Goal: Task Accomplishment & Management: Manage account settings

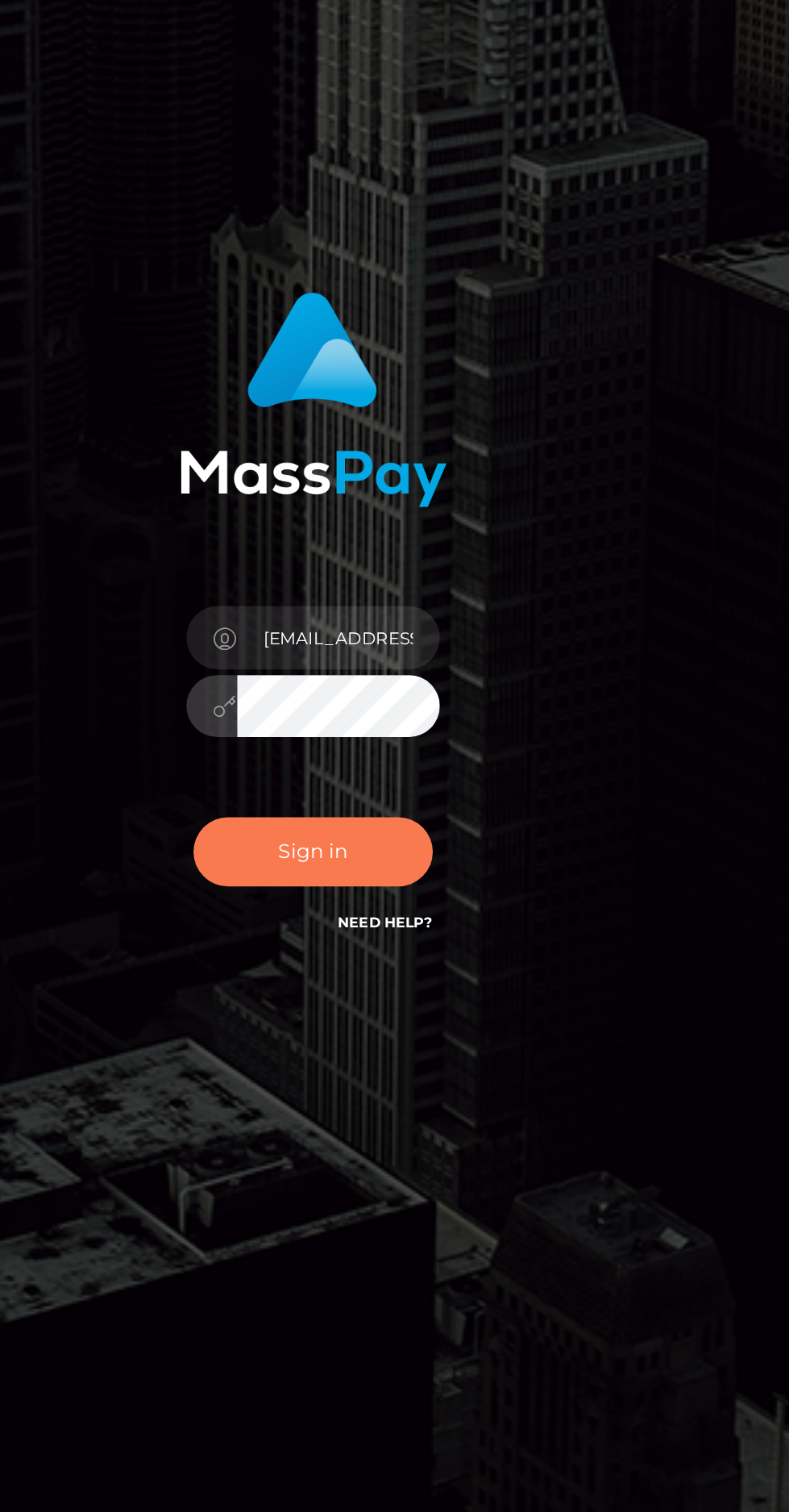
click at [362, 902] on button "Sign in" at bounding box center [394, 883] width 137 height 40
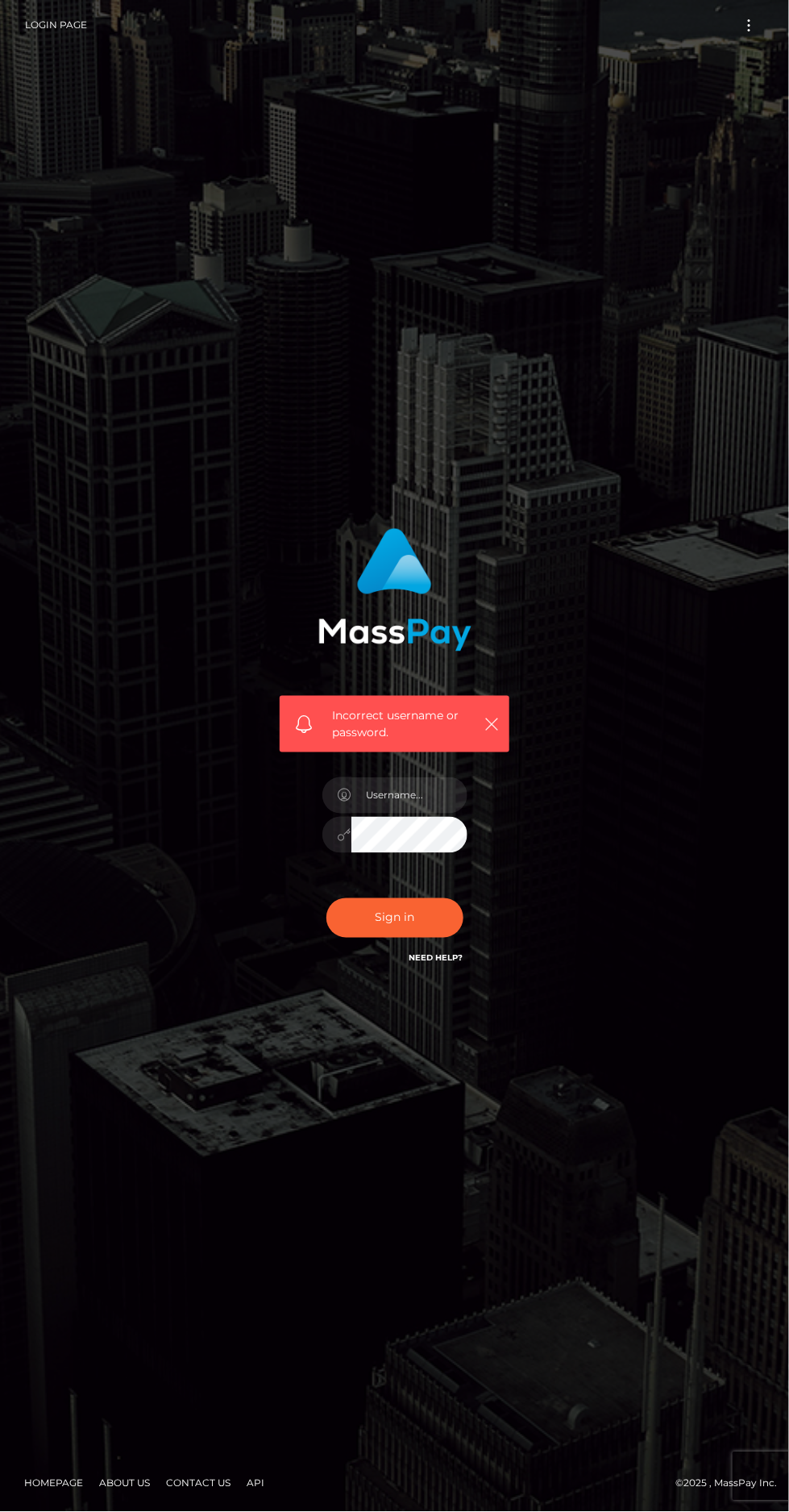
click at [344, 802] on icon at bounding box center [345, 795] width 14 height 13
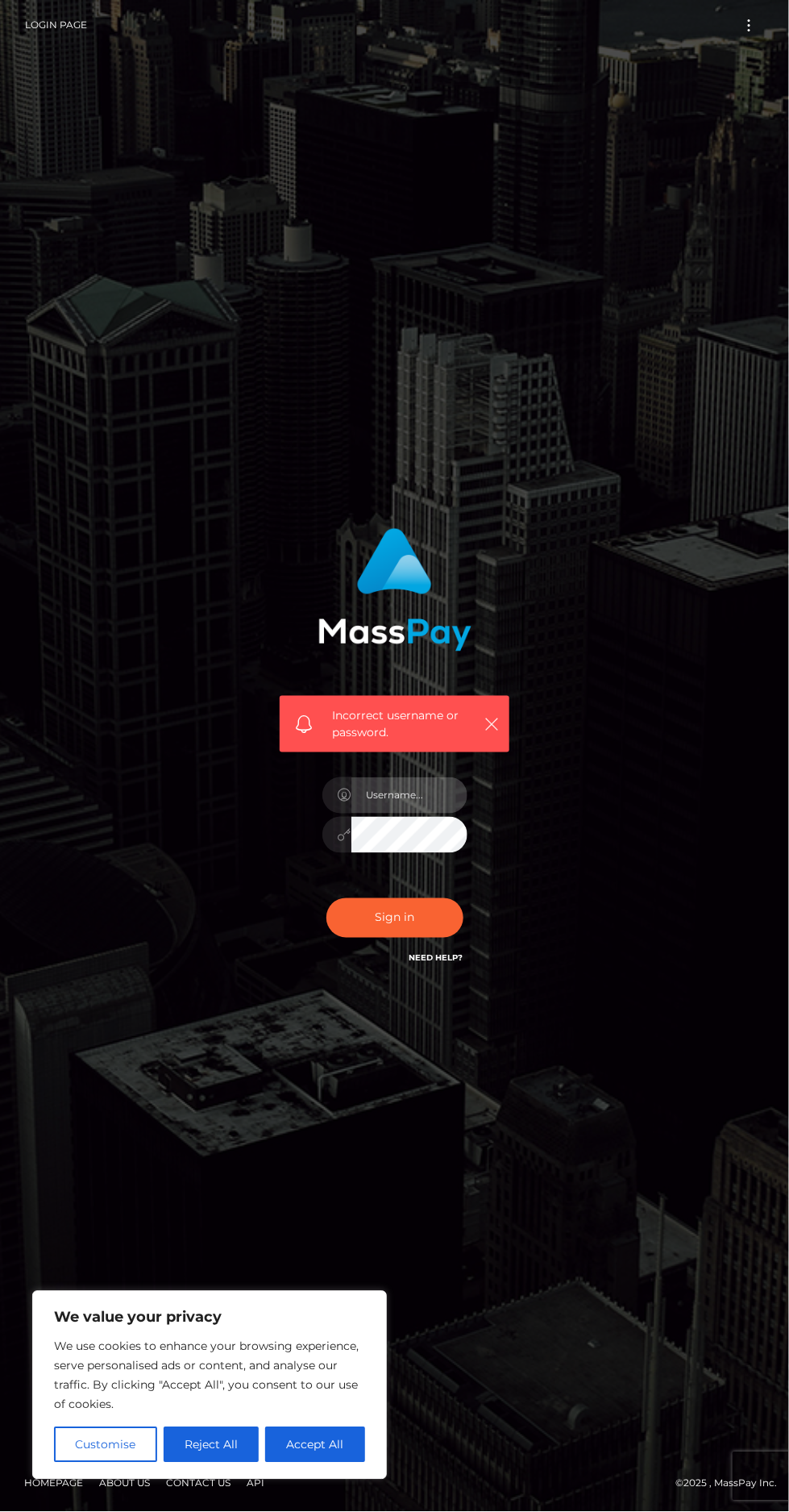
click at [372, 813] on input "text" at bounding box center [409, 795] width 116 height 36
type input "lauren112369@gmail.com"
click at [340, 937] on button "Sign in" at bounding box center [394, 918] width 137 height 40
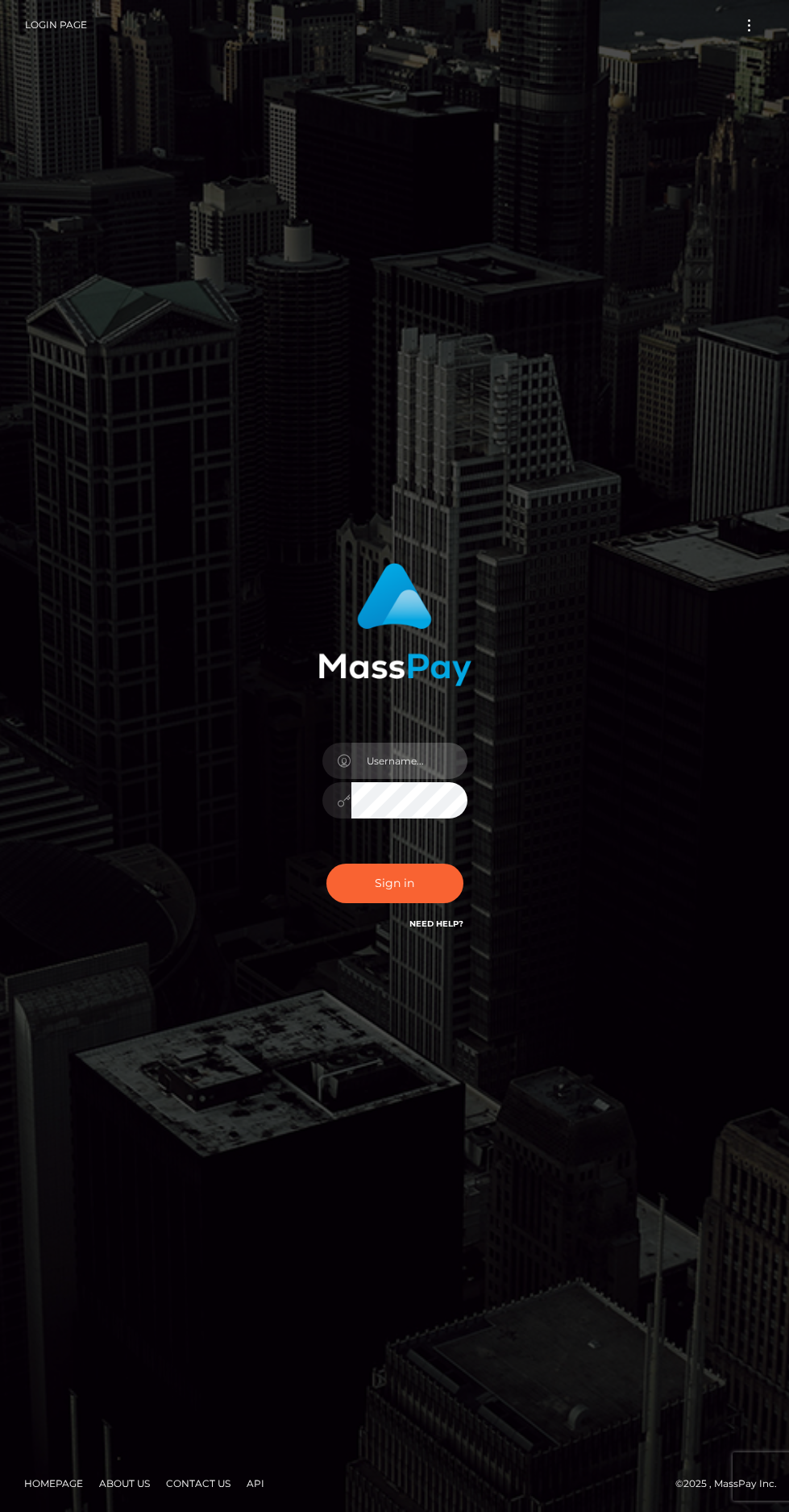
click at [425, 778] on input "text" at bounding box center [409, 760] width 116 height 36
type input "[EMAIL_ADDRESS][DOMAIN_NAME]"
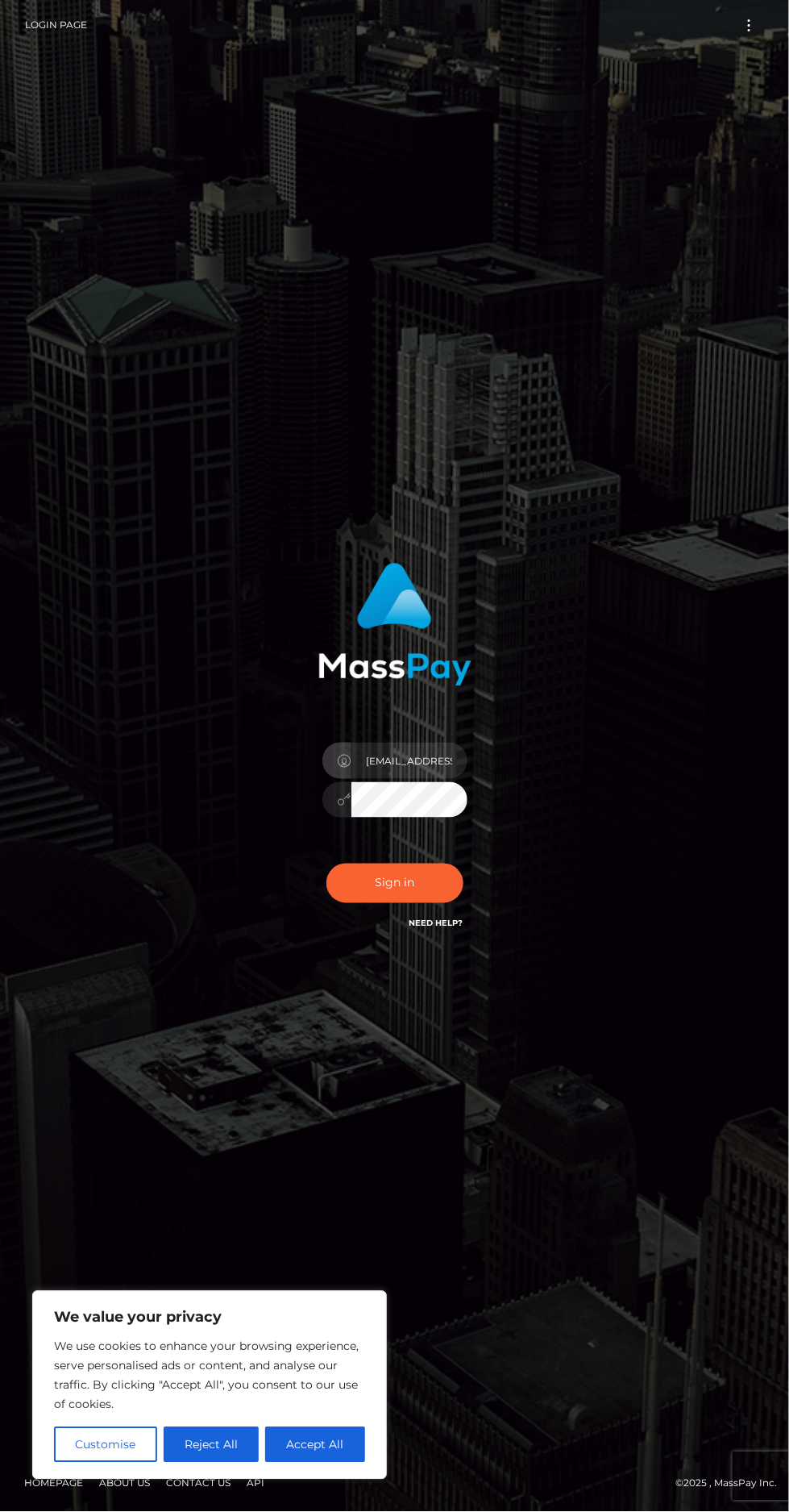
click at [347, 1453] on button "Accept All" at bounding box center [315, 1444] width 100 height 35
checkbox input "true"
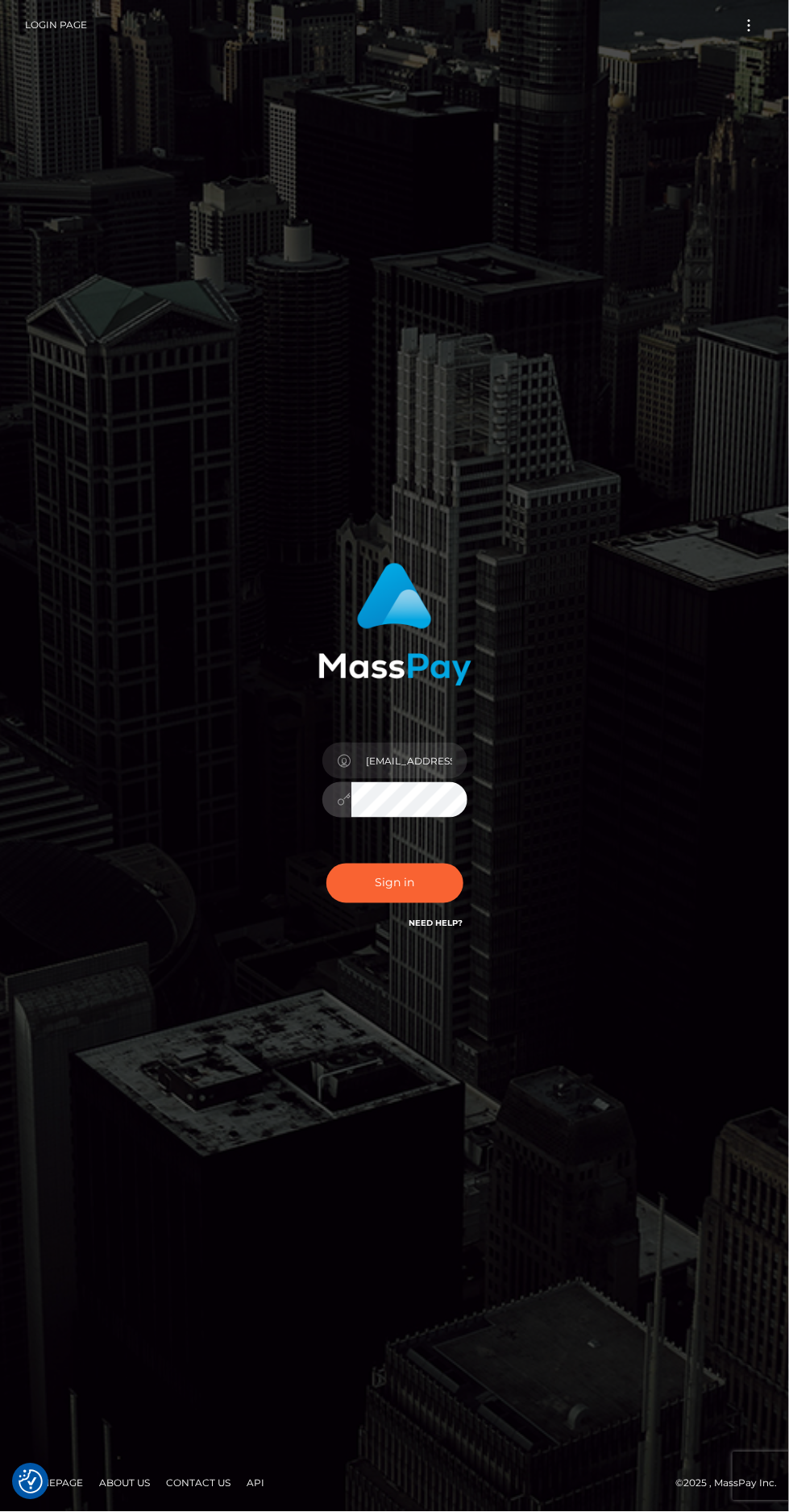
click at [446, 928] on link "Need Help?" at bounding box center [436, 923] width 54 height 10
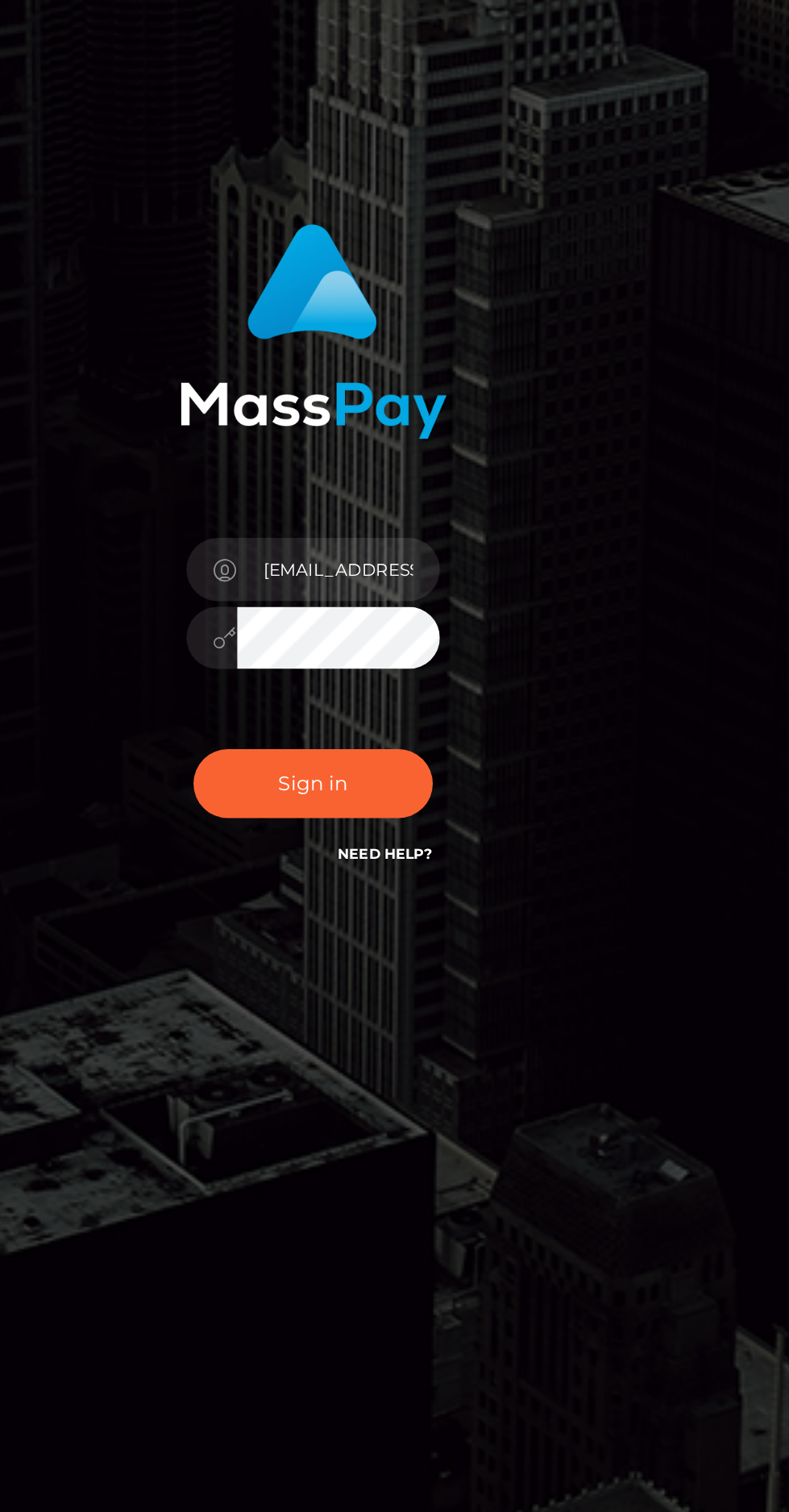
click at [422, 902] on button "Sign in" at bounding box center [394, 883] width 137 height 40
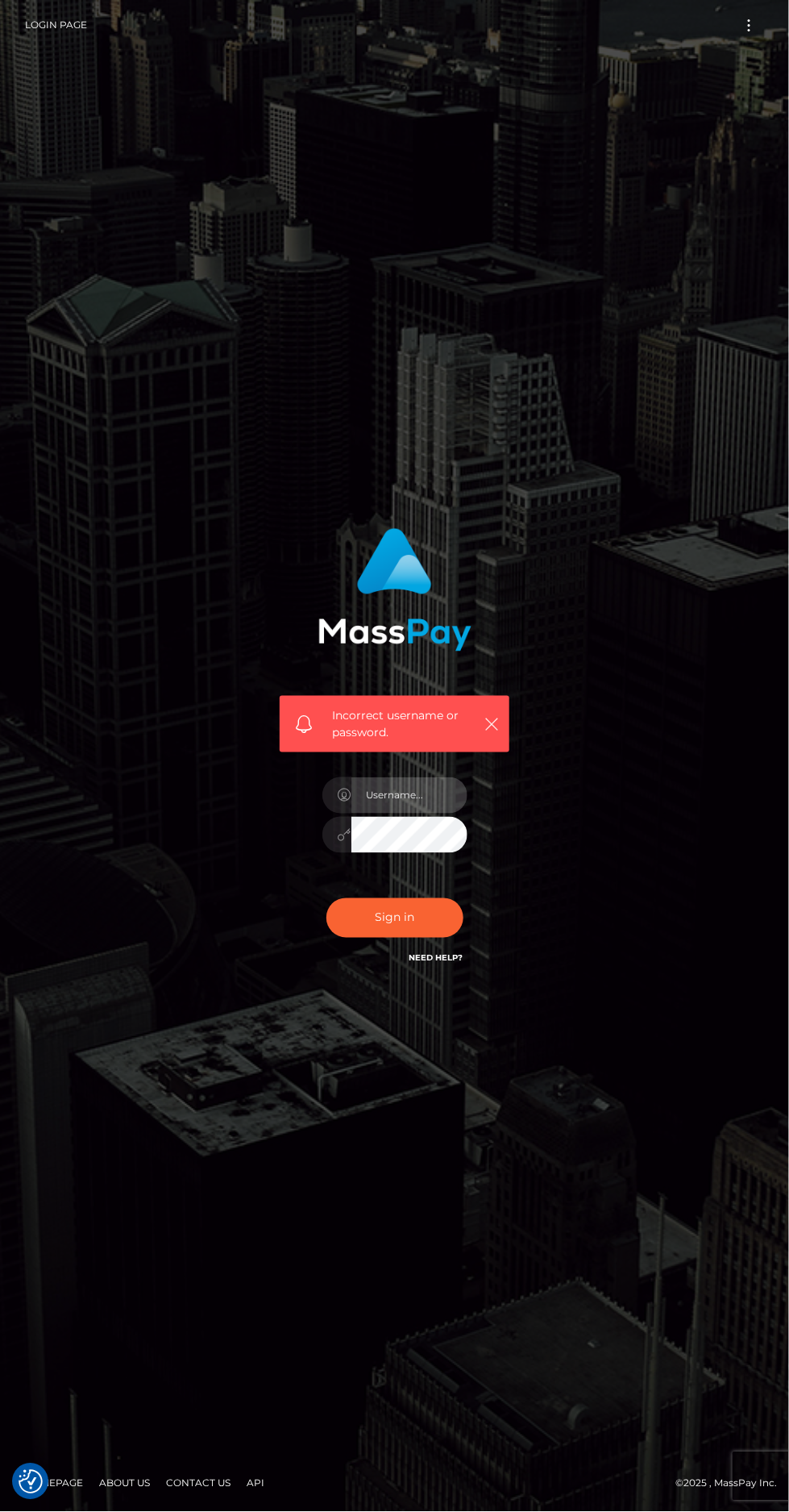
click at [422, 813] on input "text" at bounding box center [409, 795] width 116 height 36
type input "[EMAIL_ADDRESS][DOMAIN_NAME]"
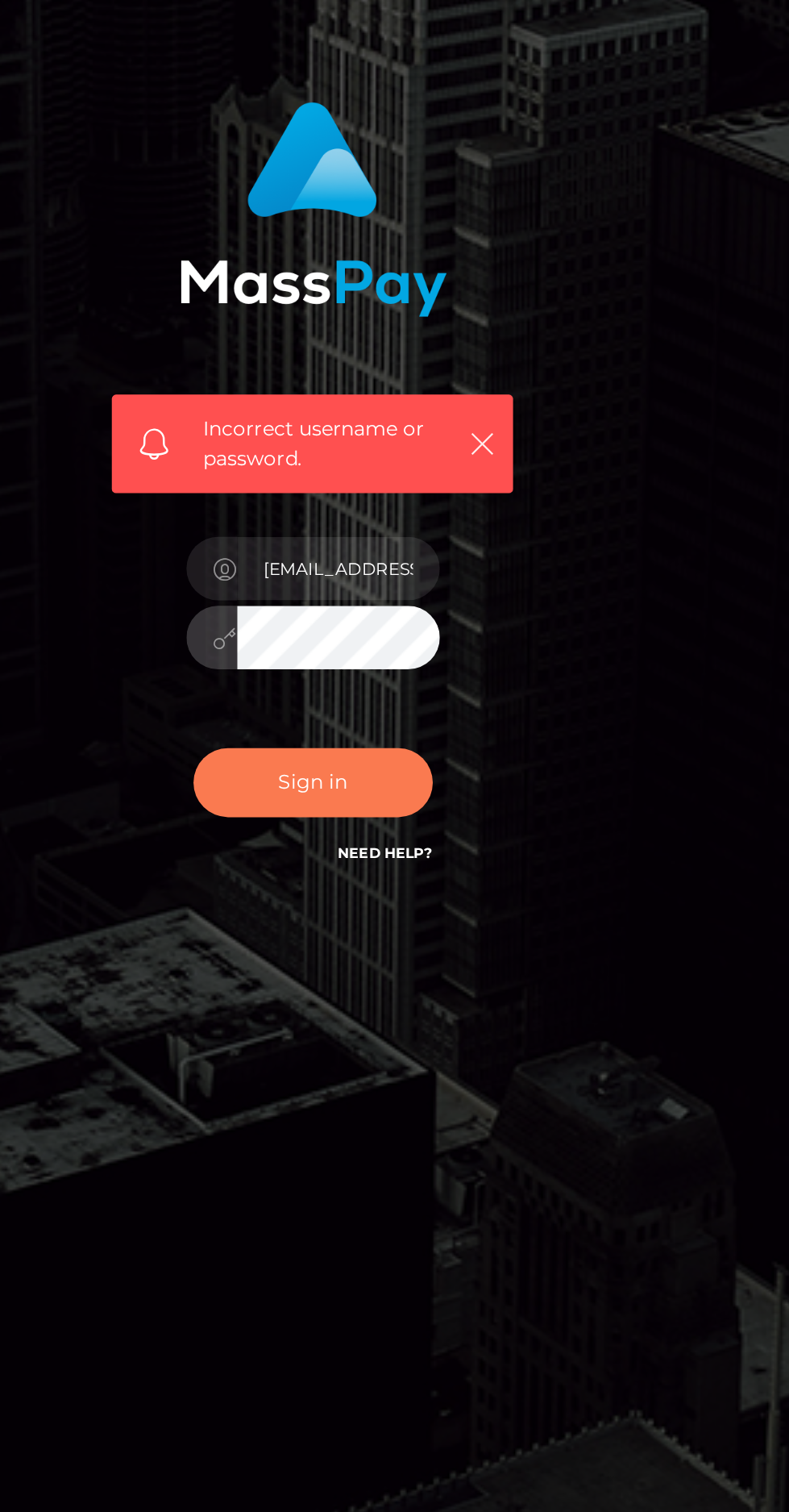
click at [416, 937] on button "Sign in" at bounding box center [394, 918] width 137 height 40
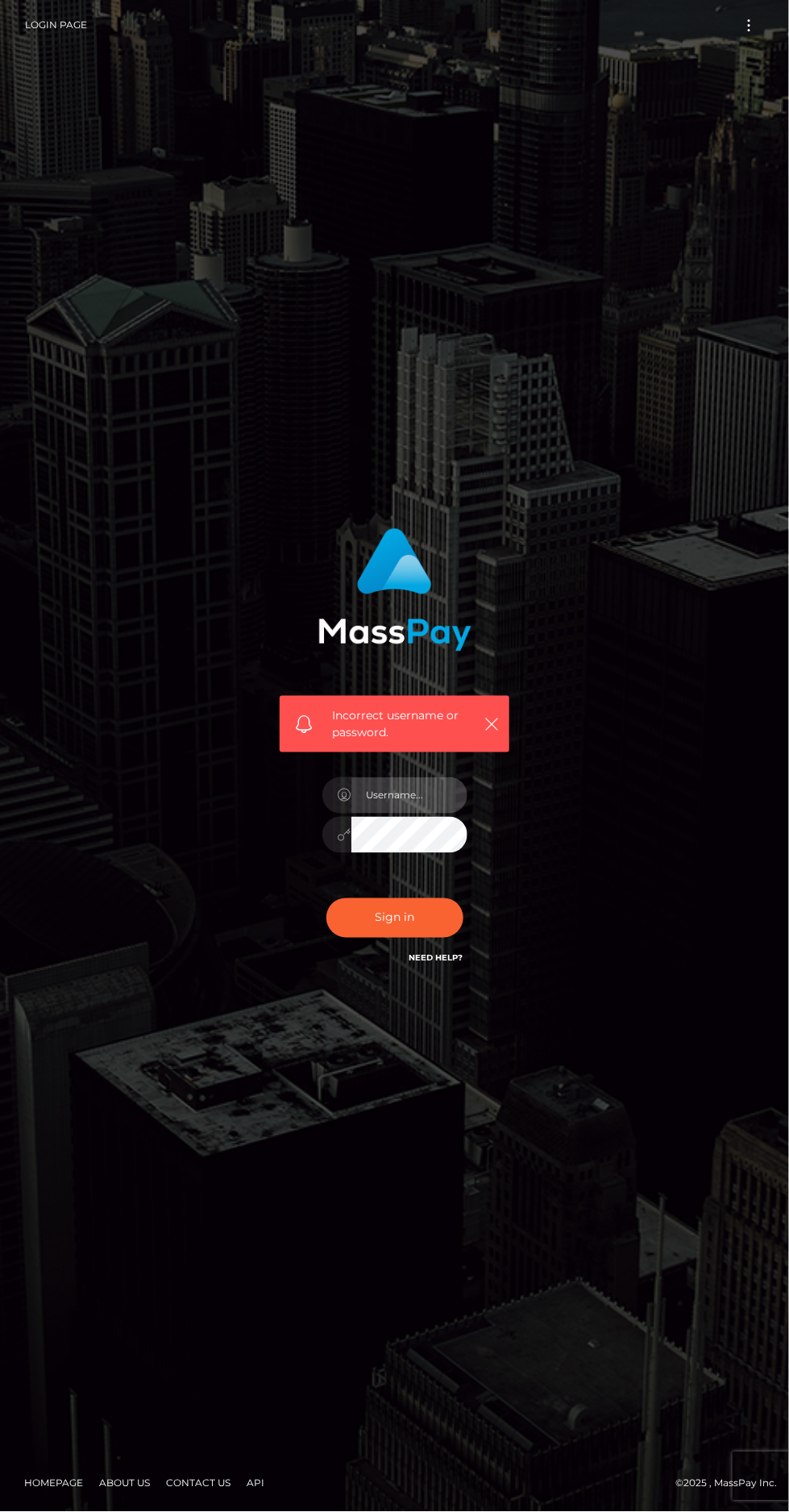
click at [396, 813] on input "text" at bounding box center [409, 795] width 116 height 36
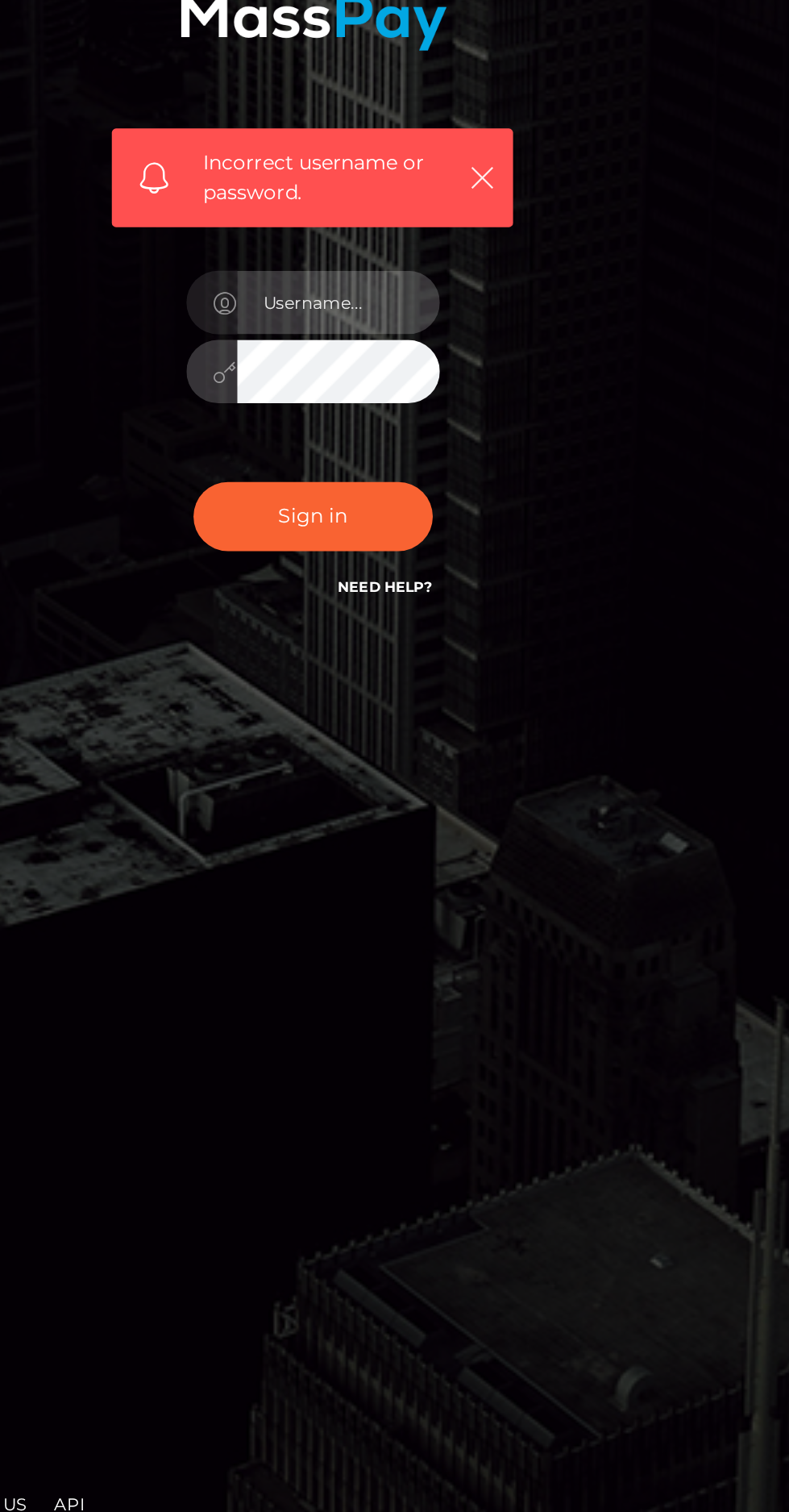
type input "lauren112369@gmail.com"
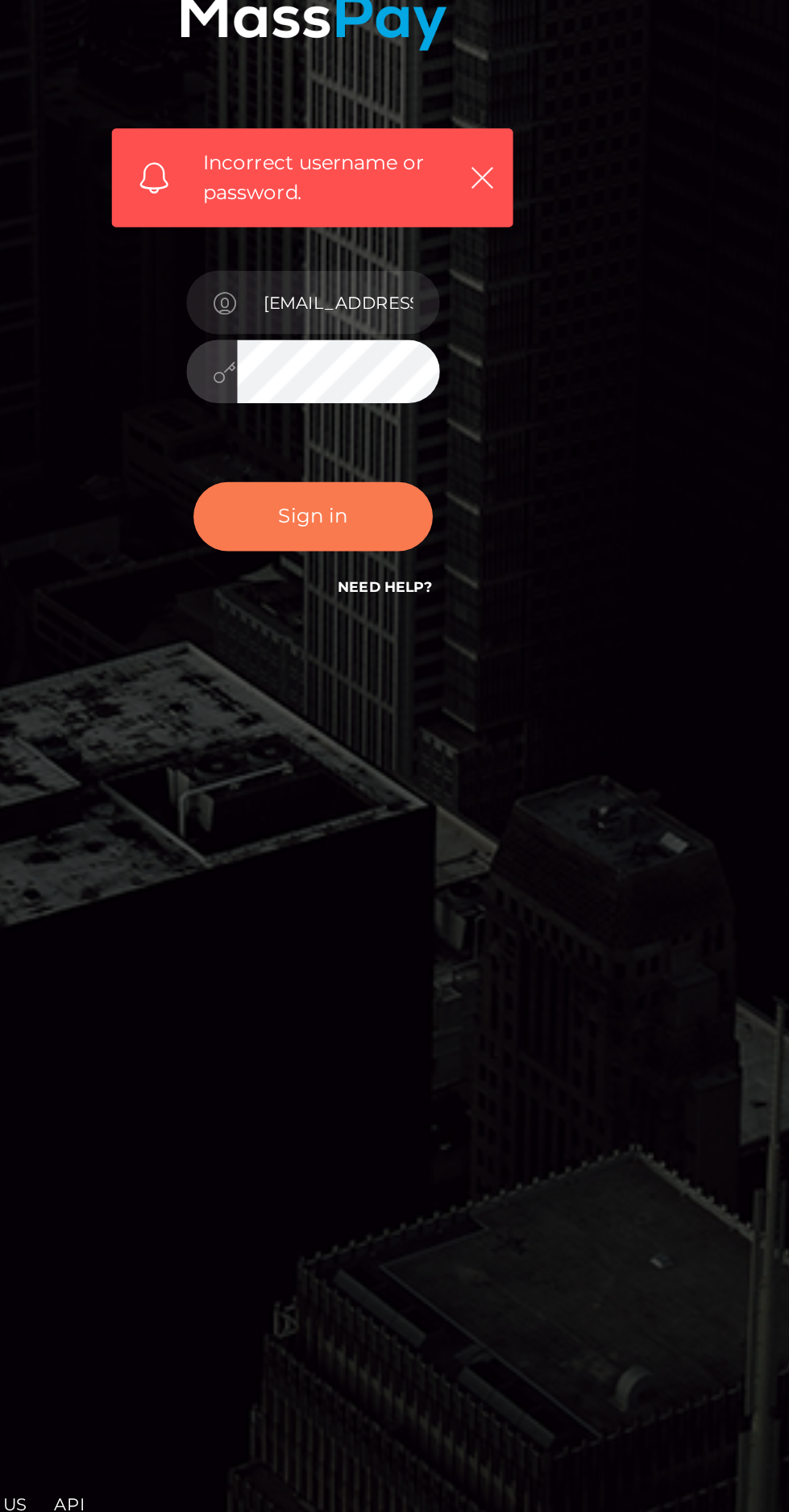
click at [401, 937] on button "Sign in" at bounding box center [394, 918] width 137 height 40
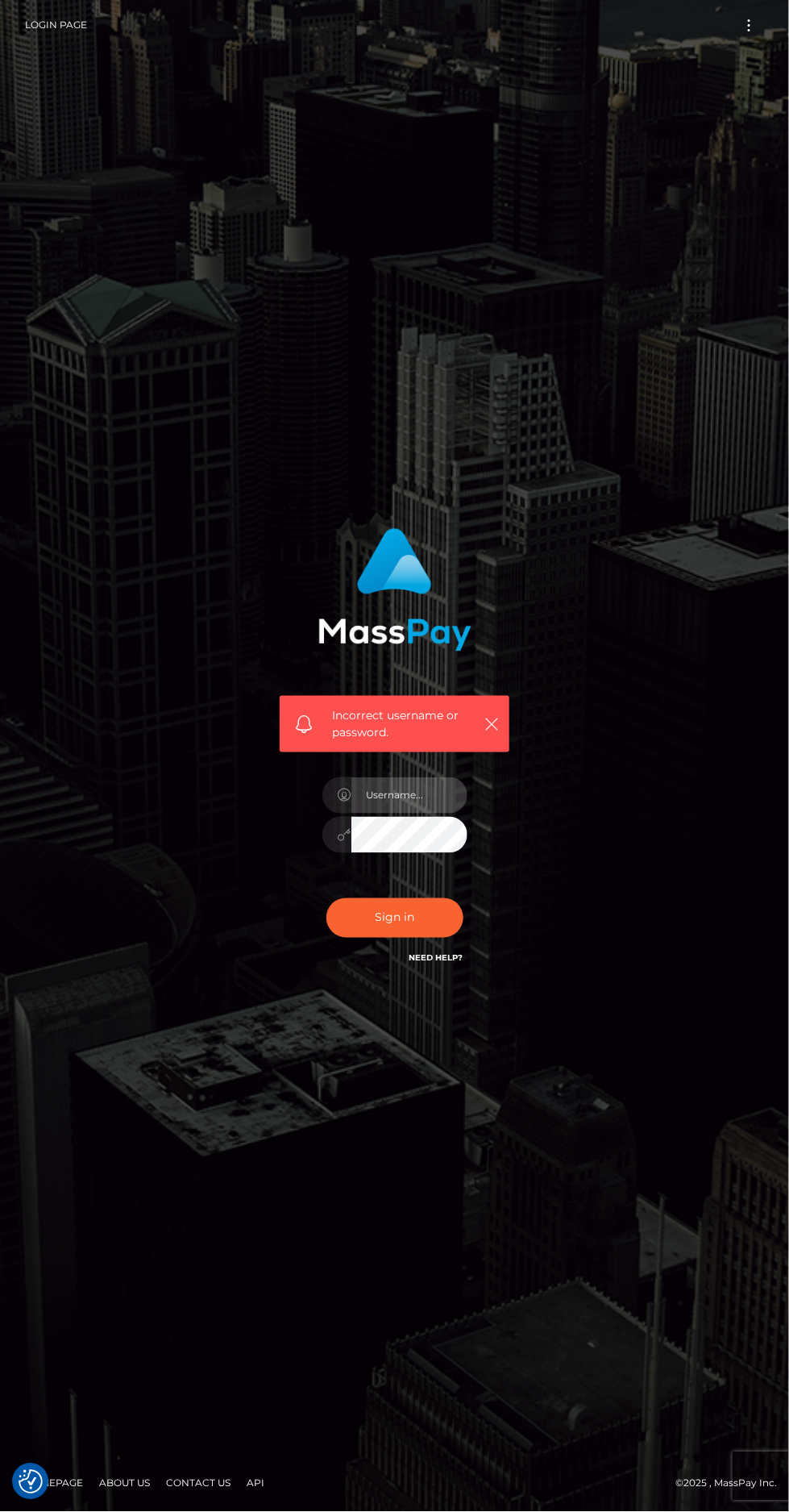
click at [437, 813] on input "text" at bounding box center [409, 795] width 116 height 36
type input "[EMAIL_ADDRESS][DOMAIN_NAME]"
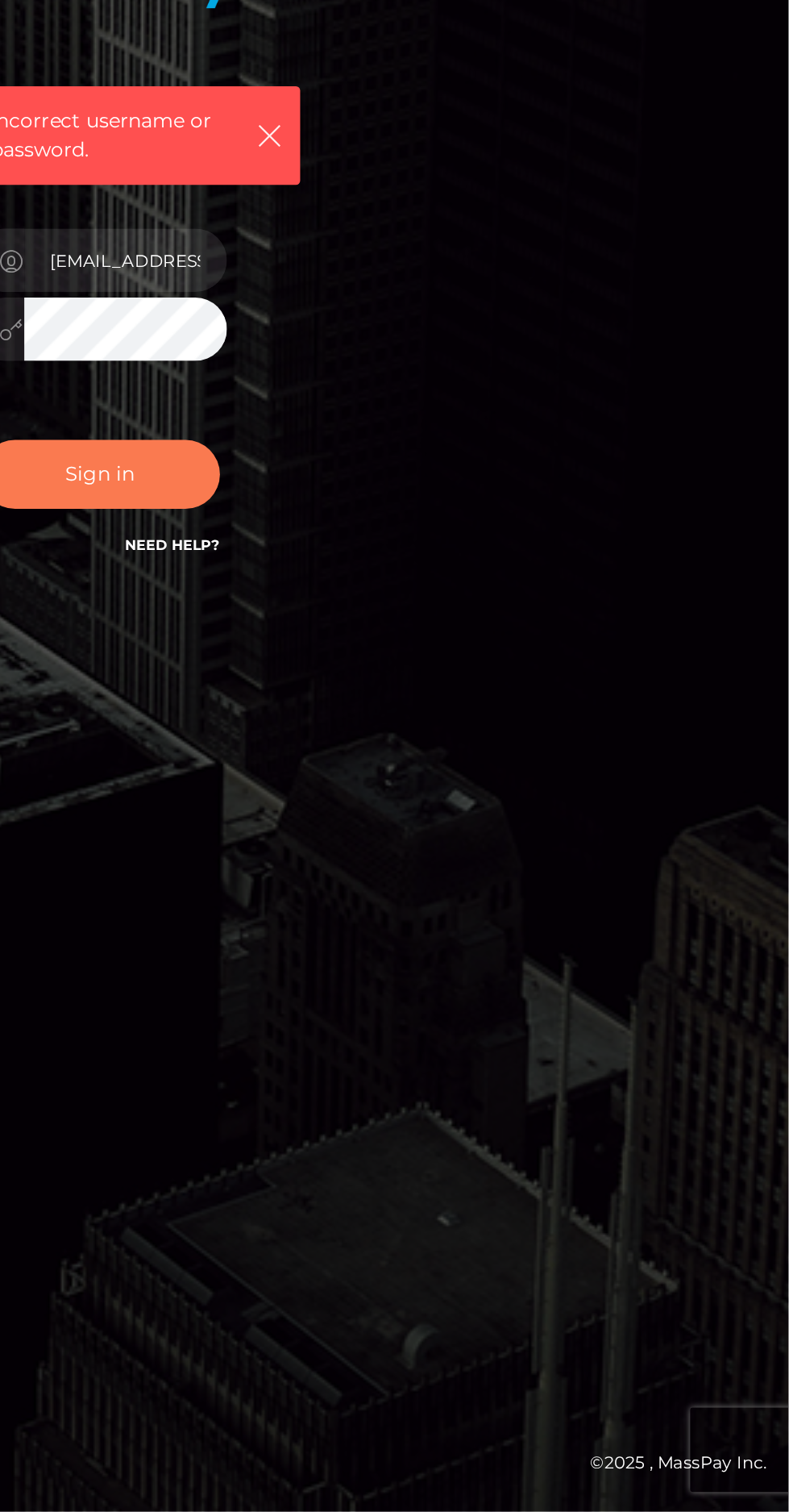
click at [392, 937] on button "Sign in" at bounding box center [394, 918] width 137 height 40
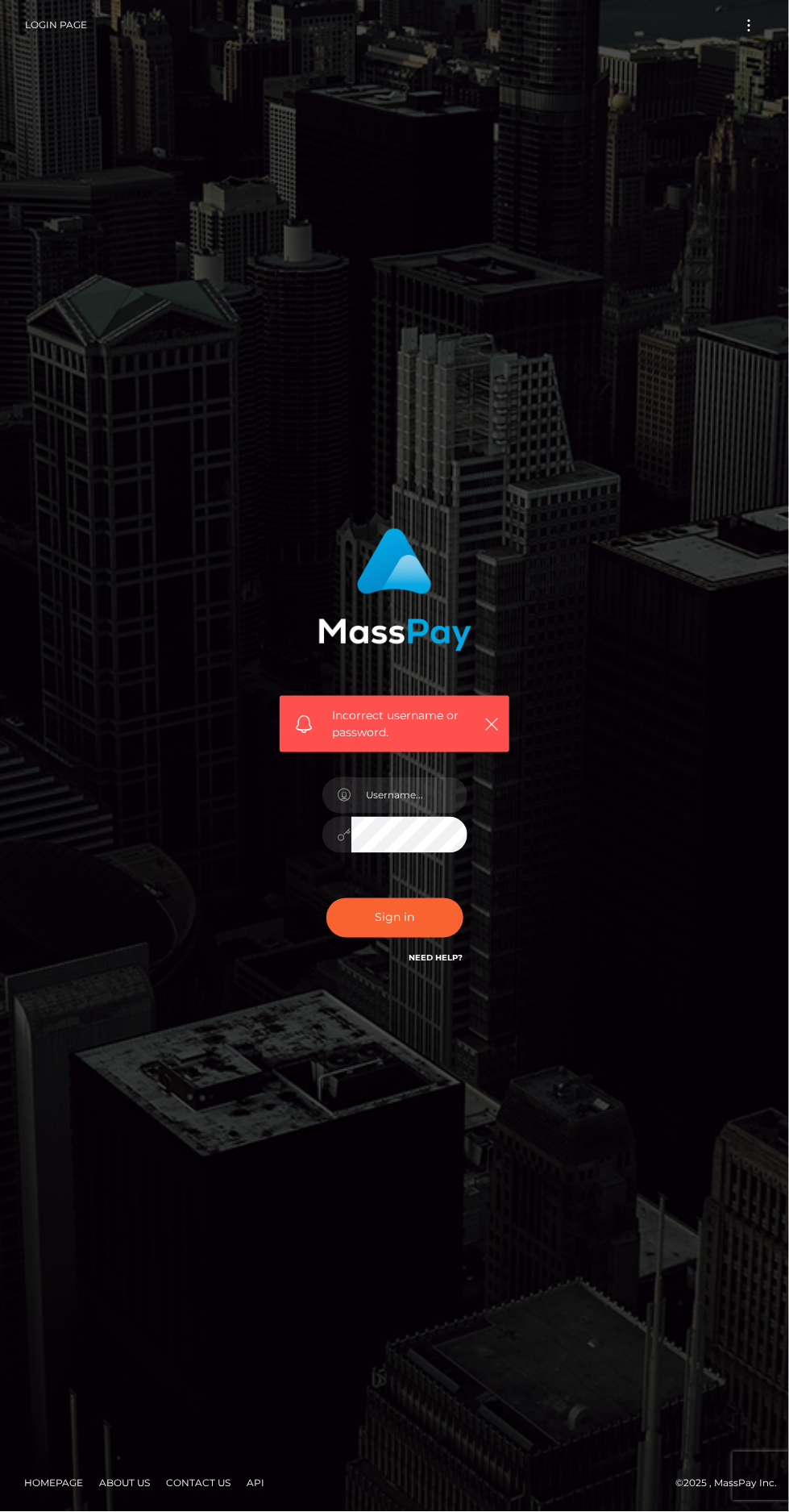
click at [345, 852] on div at bounding box center [337, 833] width 29 height 35
click at [349, 802] on icon at bounding box center [345, 795] width 14 height 13
click at [329, 813] on span at bounding box center [337, 795] width 29 height 36
click at [386, 813] on input "text" at bounding box center [409, 795] width 116 height 36
type input "[EMAIL_ADDRESS][DOMAIN_NAME]"
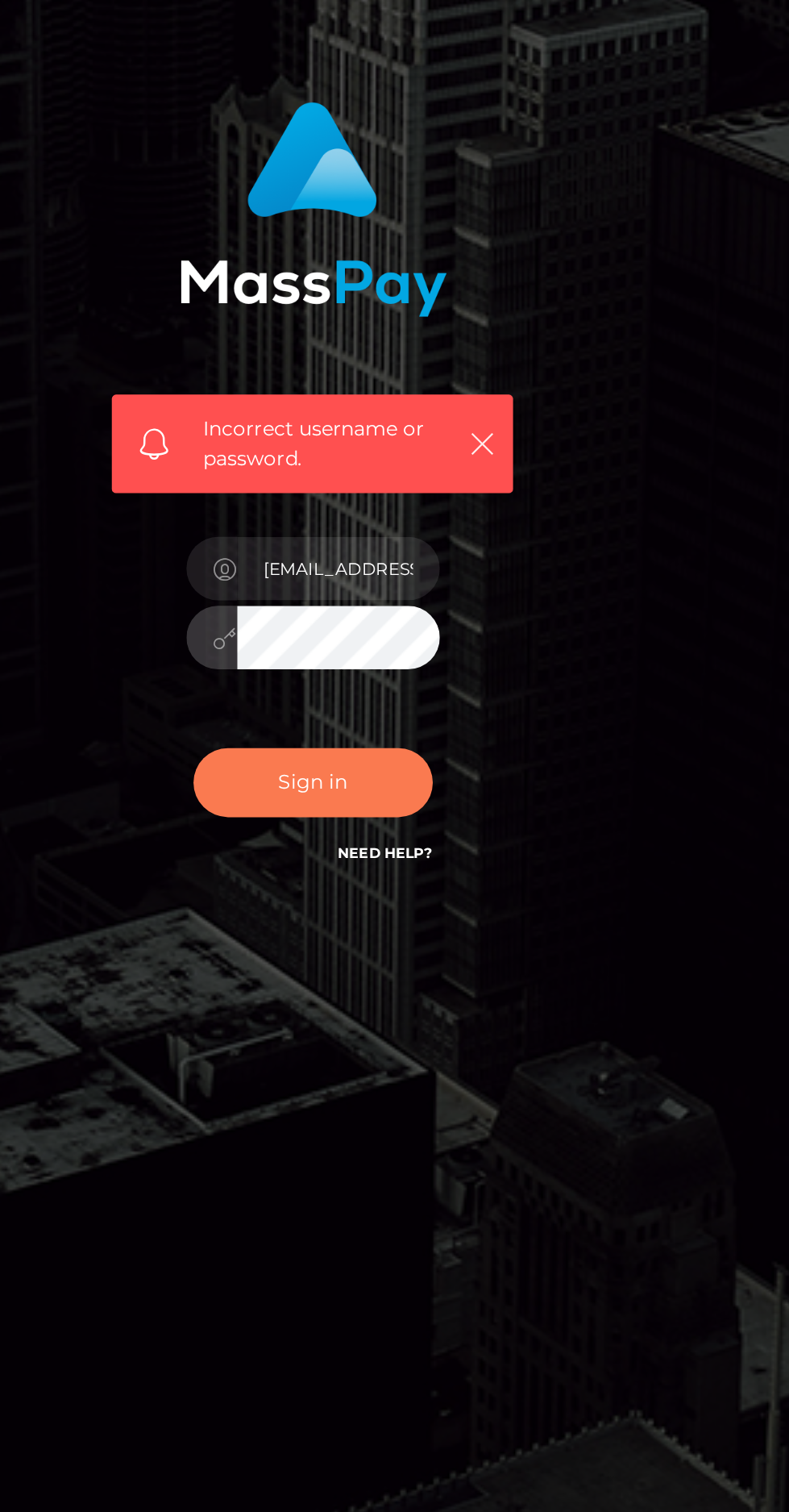
click at [380, 937] on button "Sign in" at bounding box center [394, 918] width 137 height 40
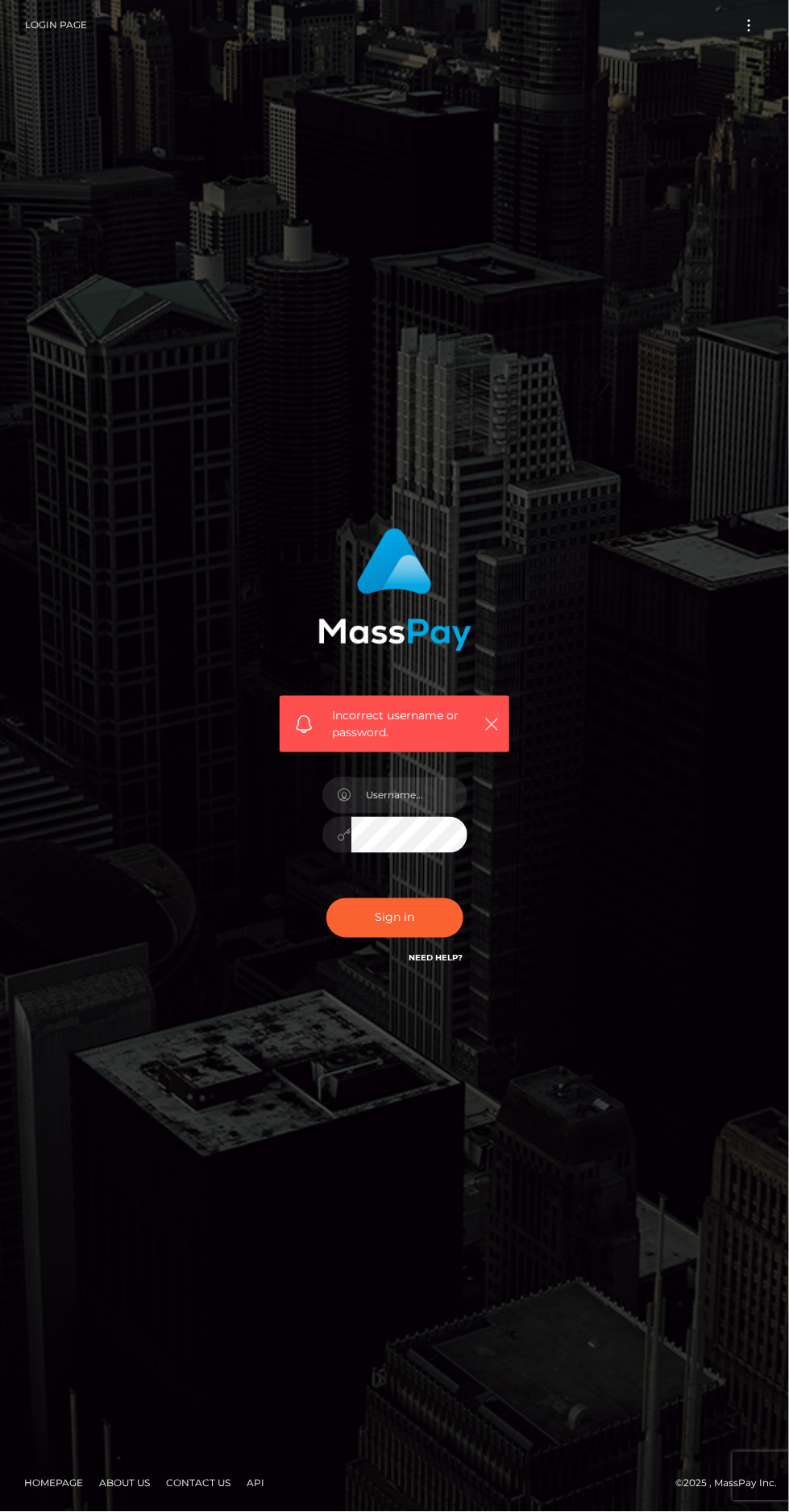
click at [428, 963] on link "Need Help?" at bounding box center [436, 958] width 54 height 10
